Goal: Information Seeking & Learning: Learn about a topic

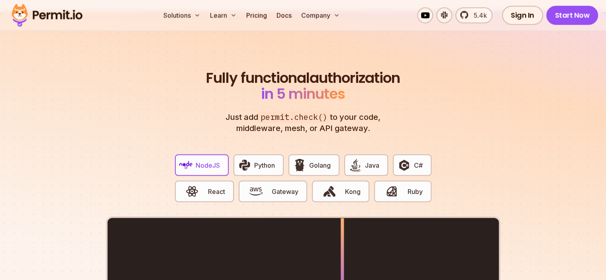
scroll to position [1355, 0]
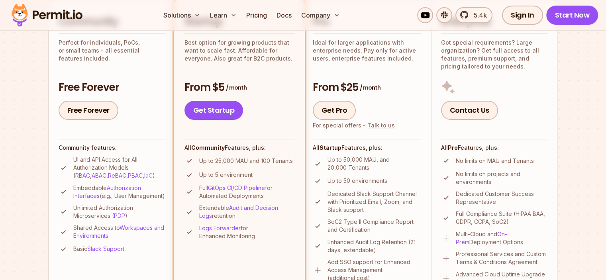
scroll to position [199, 0]
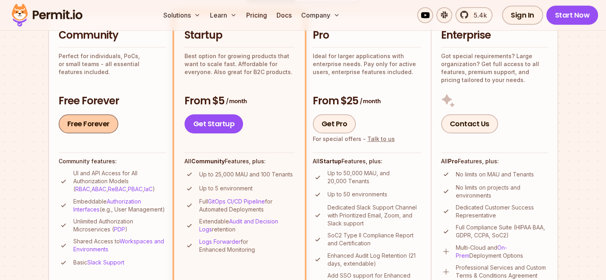
click at [93, 128] on link "Free Forever" at bounding box center [89, 123] width 60 height 19
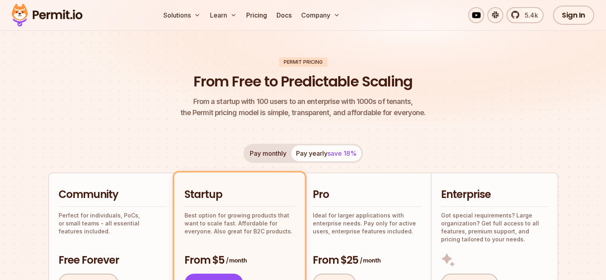
scroll to position [0, 0]
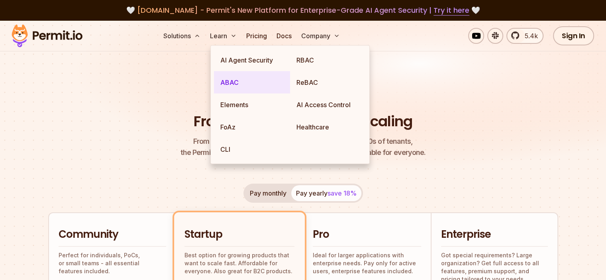
click at [224, 82] on link "ABAC" at bounding box center [252, 82] width 76 height 22
